Goal: Navigation & Orientation: Find specific page/section

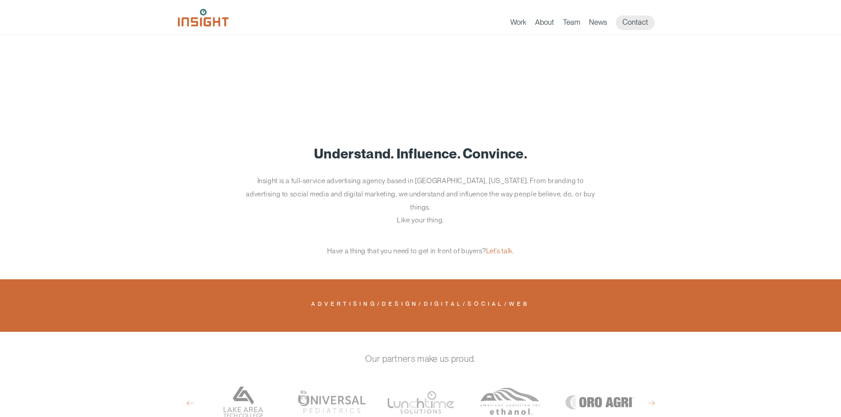
scroll to position [486, 0]
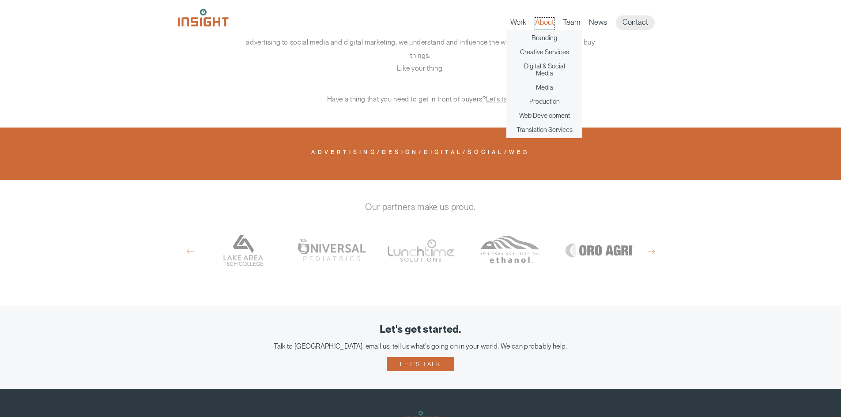
click at [547, 25] on link "About" at bounding box center [544, 24] width 19 height 12
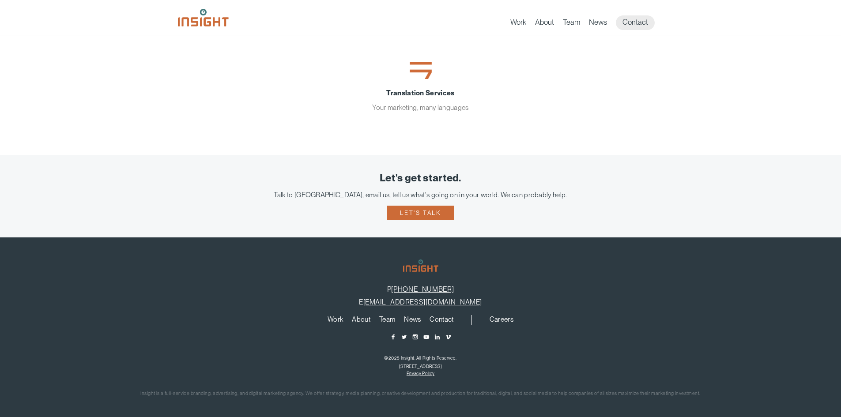
scroll to position [301, 0]
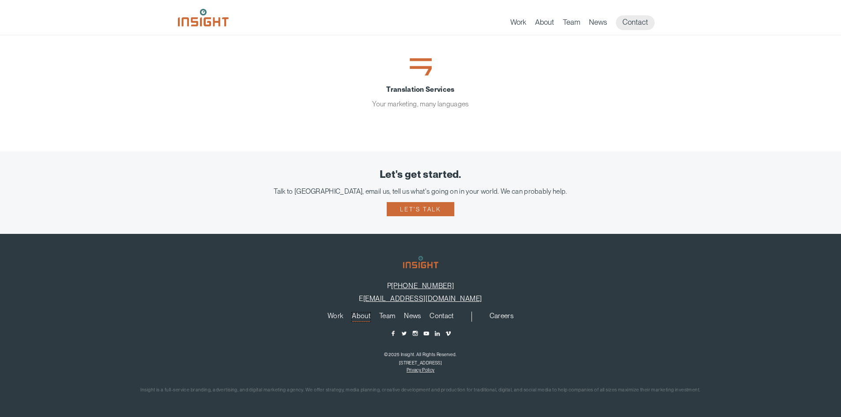
click at [366, 316] on link "About" at bounding box center [361, 318] width 19 height 10
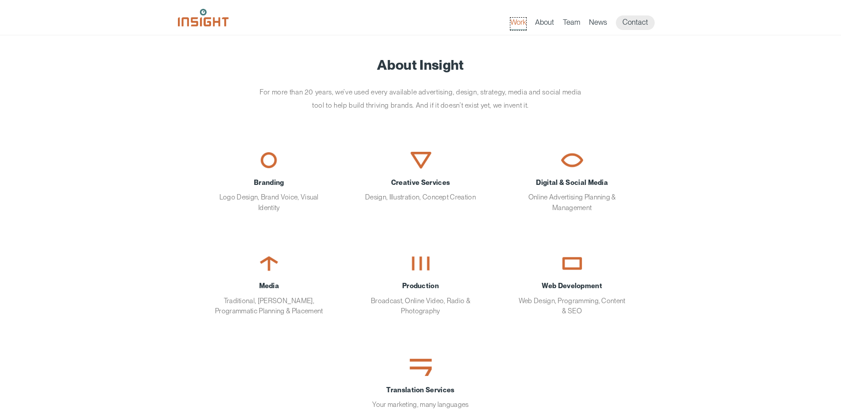
click at [517, 25] on link "Work" at bounding box center [518, 24] width 16 height 12
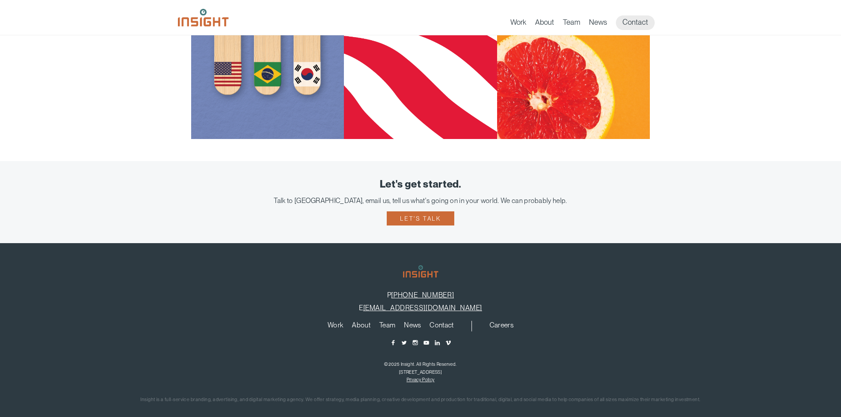
scroll to position [910, 0]
